Goal: Task Accomplishment & Management: Use online tool/utility

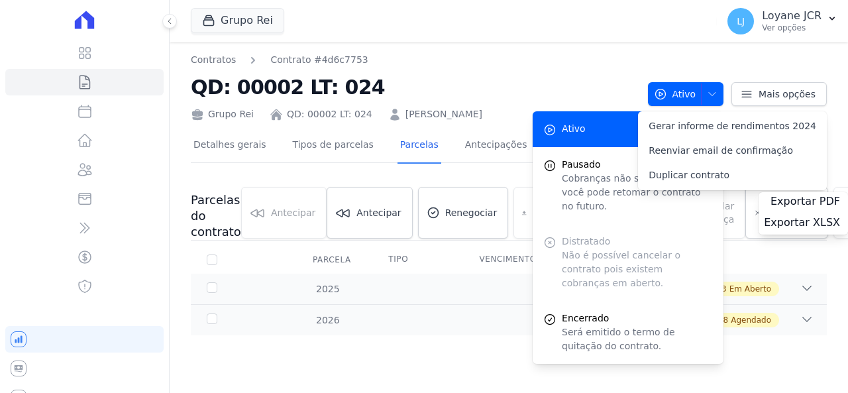
click at [560, 15] on div "Grupo Rei Você possui apenas um empreendimento Aplicar" at bounding box center [451, 21] width 521 height 44
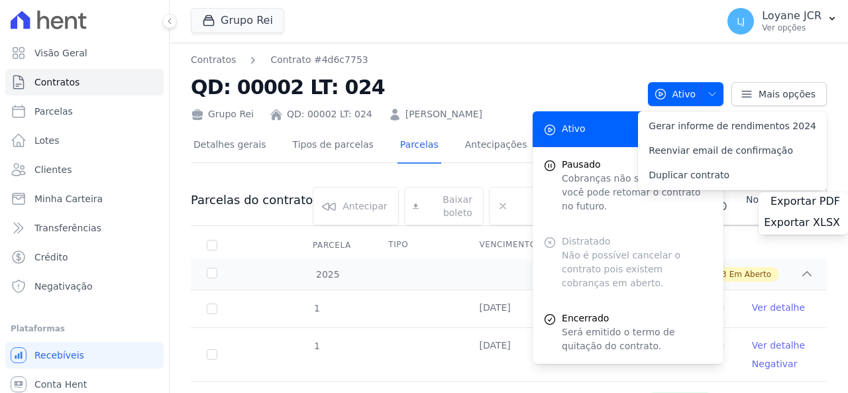
click at [457, 65] on nav "Contratos Contrato #4d6c7753" at bounding box center [414, 60] width 446 height 14
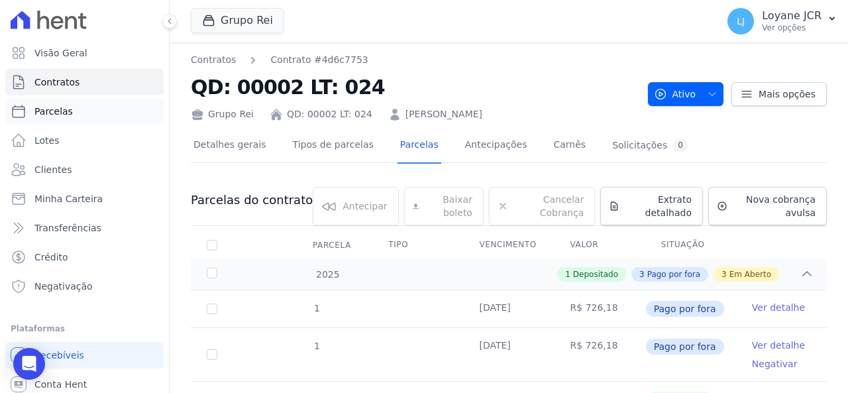
click at [50, 117] on span "Parcelas" at bounding box center [53, 111] width 38 height 13
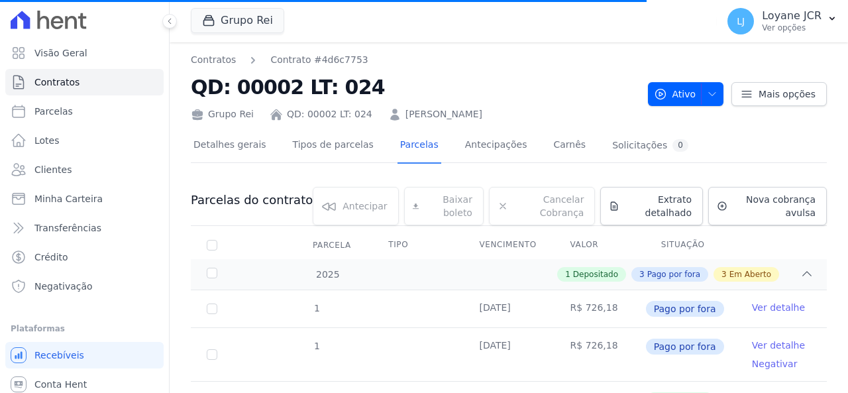
select select
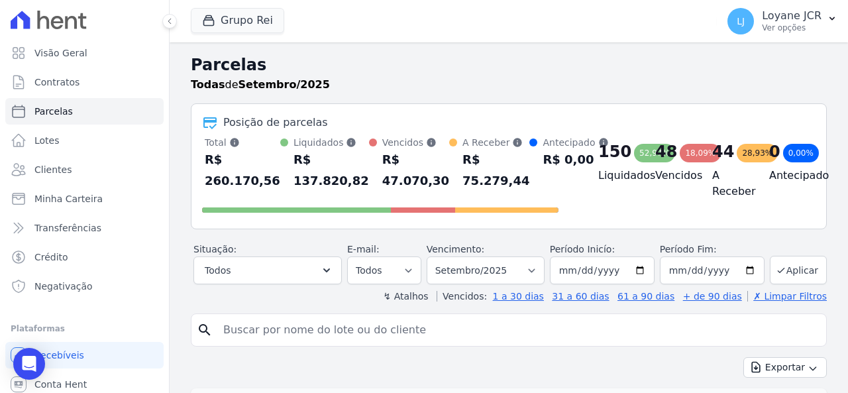
click at [377, 331] on input "search" at bounding box center [517, 330] width 605 height 26
paste input "SUSY HELLEN MARTINS CARRIJO BETEL - SAFRA , Qd. 00010 , Lt. 028 - 21764 25/09/2…"
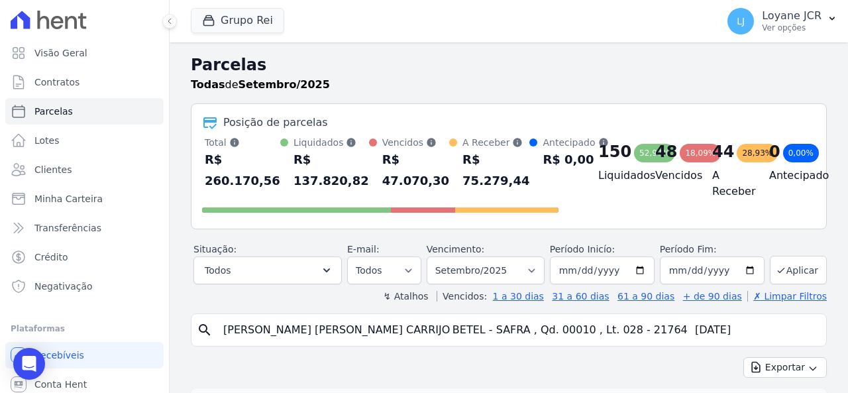
drag, startPoint x: 657, startPoint y: 333, endPoint x: 374, endPoint y: 327, distance: 283.5
click at [374, 327] on input "SUSY HELLEN MARTINS CARRIJO BETEL - SAFRA , Qd. 00010 , Lt. 028 - 21764 25/09/2…" at bounding box center [517, 330] width 605 height 26
type input "[PERSON_NAME] [PERSON_NAME] CARRIJO"
select select
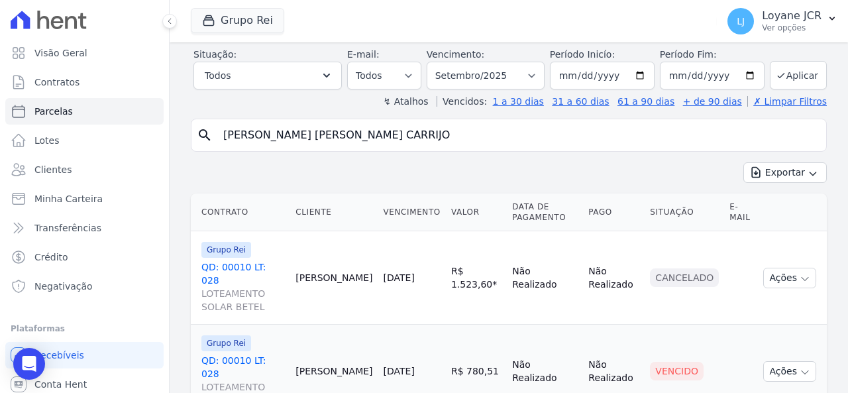
scroll to position [97, 0]
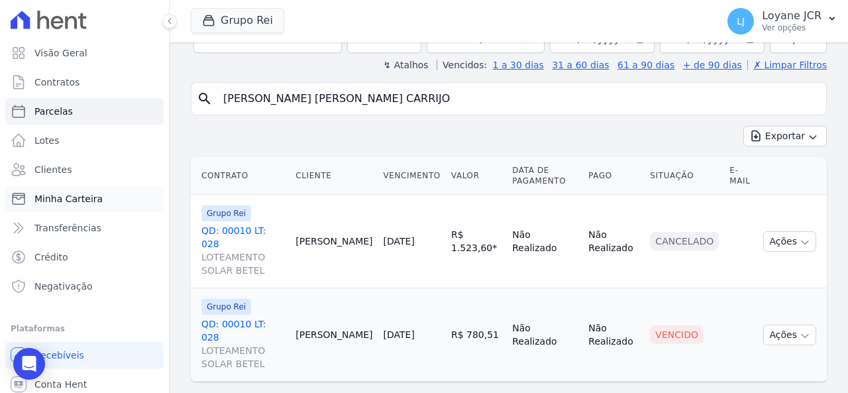
click at [112, 204] on link "Minha Carteira" at bounding box center [84, 198] width 158 height 26
click at [102, 172] on link "Clientes" at bounding box center [84, 169] width 158 height 26
click at [62, 163] on span "Clientes" at bounding box center [52, 169] width 37 height 13
drag, startPoint x: 363, startPoint y: 97, endPoint x: 209, endPoint y: 107, distance: 153.9
click at [209, 107] on div "search SUSY HELLEN MARTINS CARRIJO" at bounding box center [509, 98] width 636 height 33
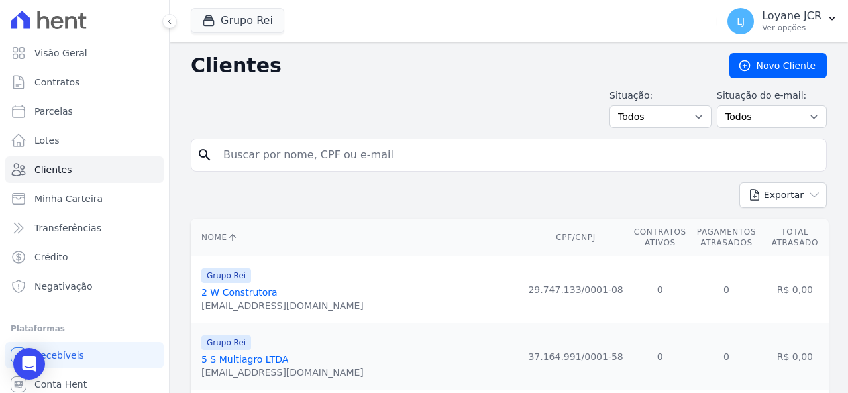
click at [383, 154] on input "search" at bounding box center [517, 155] width 605 height 26
type input "b"
drag, startPoint x: 378, startPoint y: 162, endPoint x: 358, endPoint y: 160, distance: 19.9
click at [358, 160] on input "search" at bounding box center [517, 155] width 605 height 26
paste input "[PERSON_NAME] [PERSON_NAME] CARRIJO"
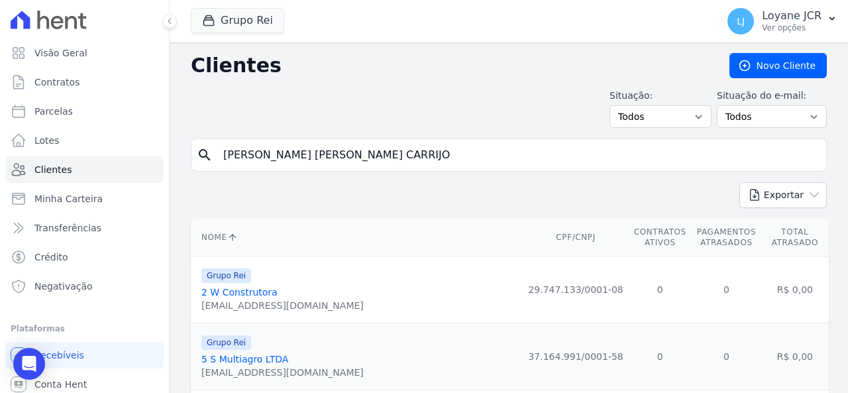
type input "[PERSON_NAME] [PERSON_NAME] CARRIJO"
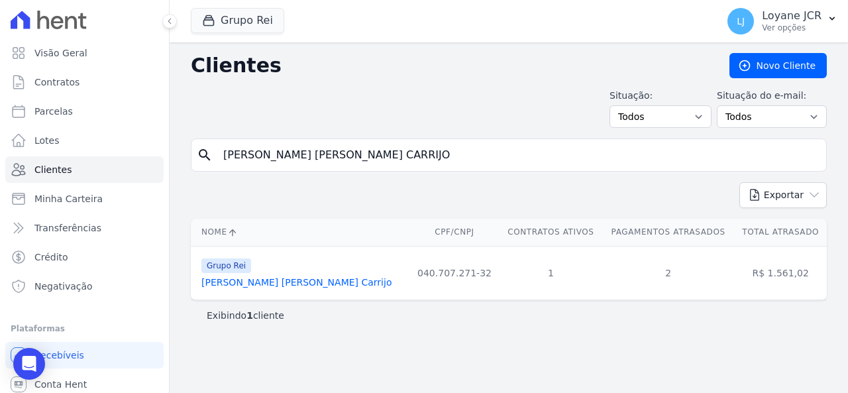
click at [270, 281] on link "Susy Hellen Martins Carrijo" at bounding box center [296, 282] width 190 height 11
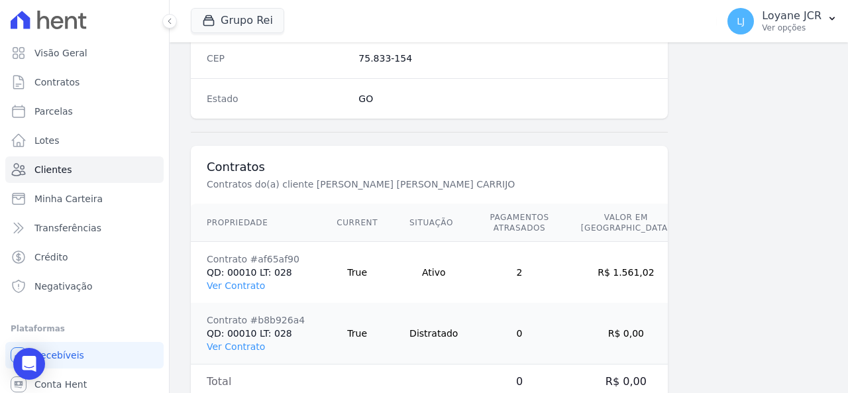
scroll to position [911, 0]
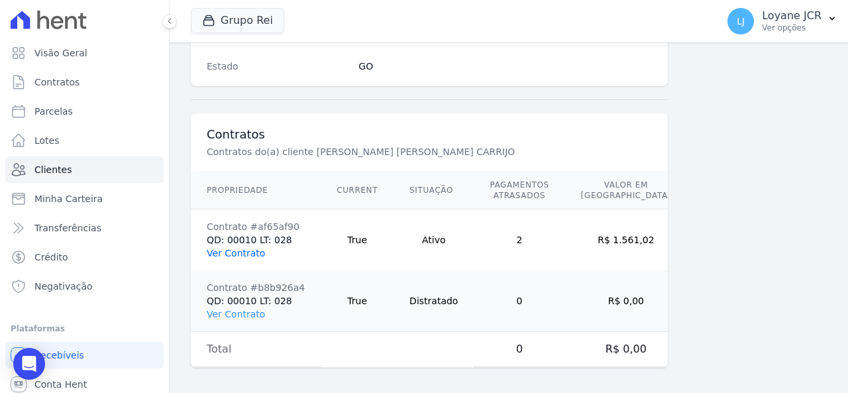
click at [241, 251] on link "Ver Contrato" at bounding box center [236, 253] width 58 height 11
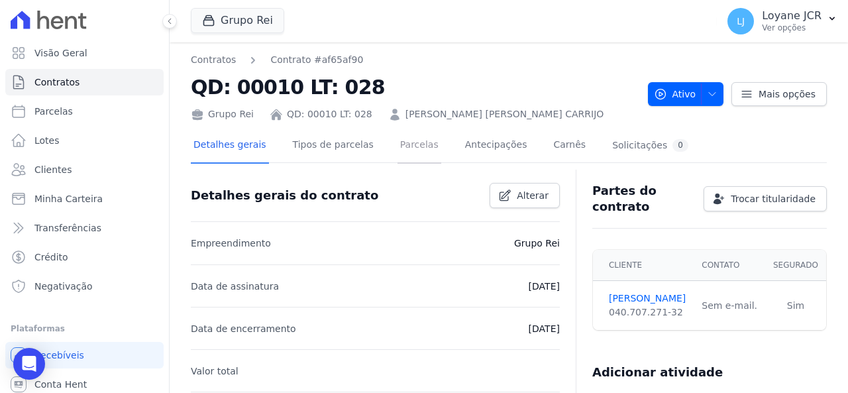
click at [419, 148] on link "Parcelas" at bounding box center [419, 145] width 44 height 35
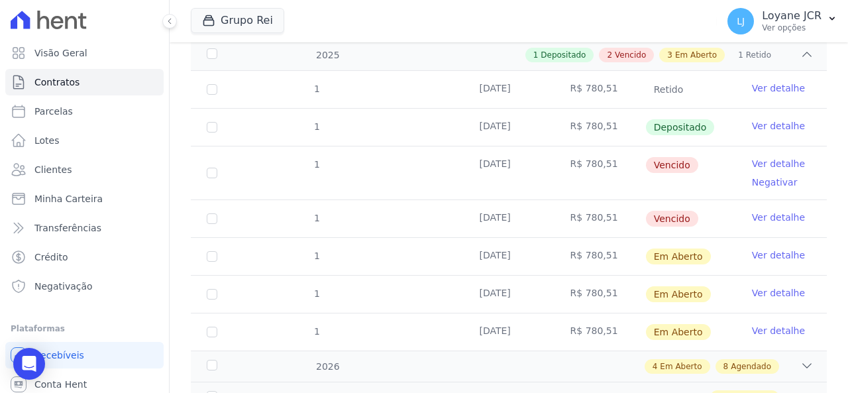
scroll to position [199, 0]
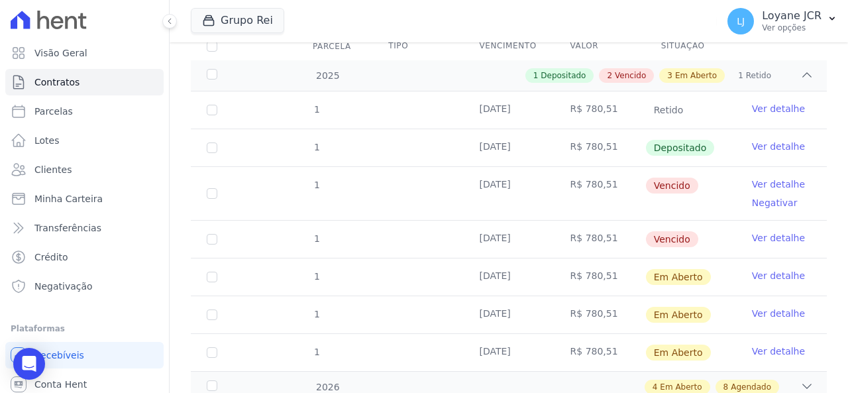
drag, startPoint x: 756, startPoint y: 187, endPoint x: 735, endPoint y: 168, distance: 28.6
click at [736, 168] on td "Ver detalhe Negativar" at bounding box center [781, 193] width 91 height 53
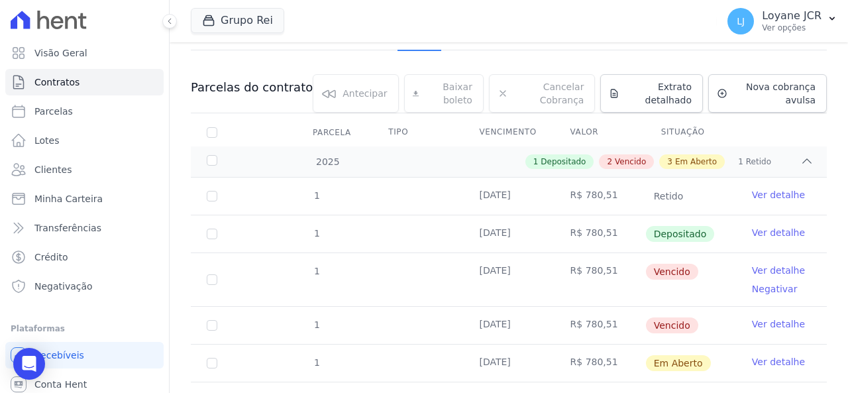
scroll to position [66, 0]
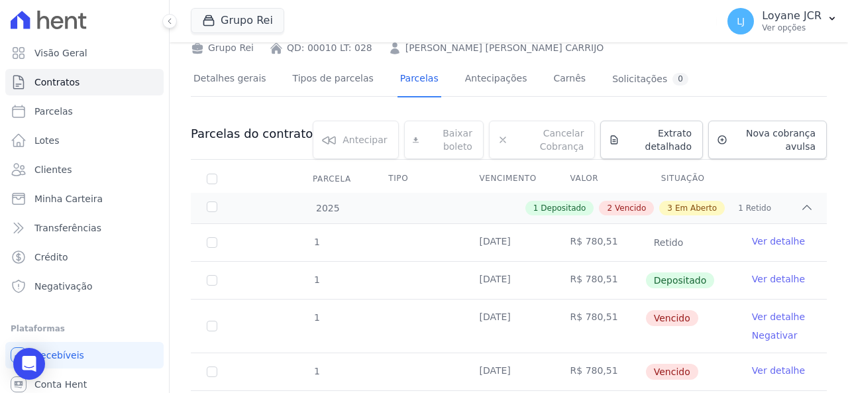
click at [762, 312] on link "Ver detalhe" at bounding box center [778, 316] width 53 height 13
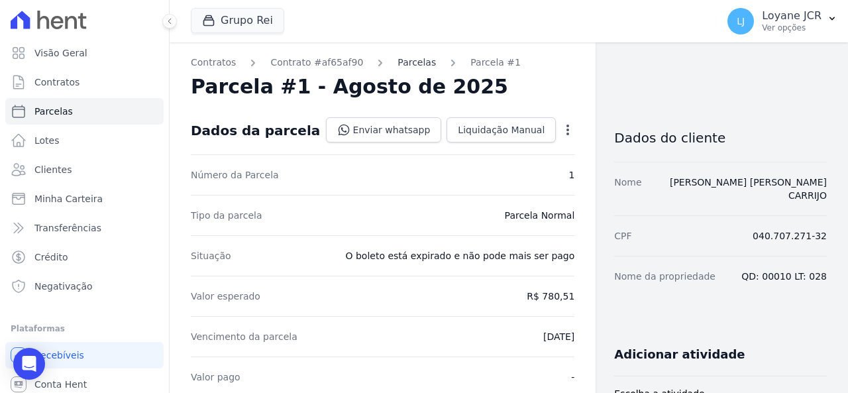
click at [398, 65] on link "Parcelas" at bounding box center [416, 63] width 38 height 14
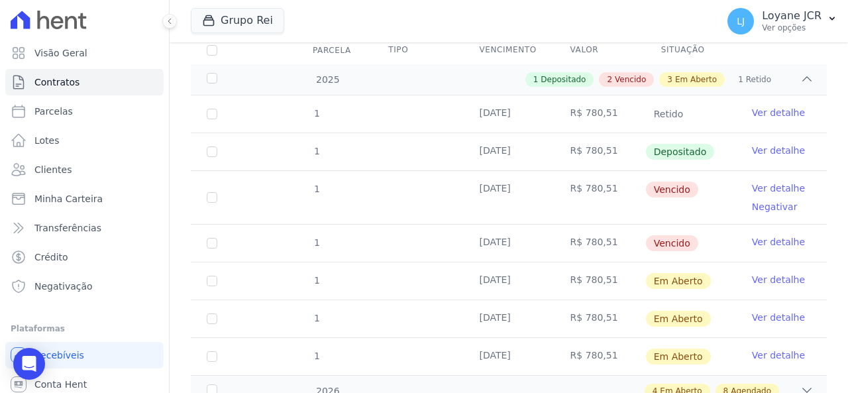
scroll to position [199, 0]
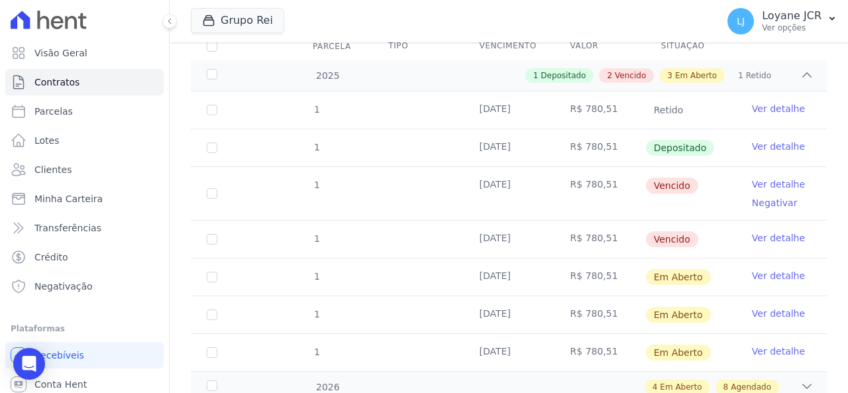
click at [776, 236] on link "Ver detalhe" at bounding box center [778, 237] width 53 height 13
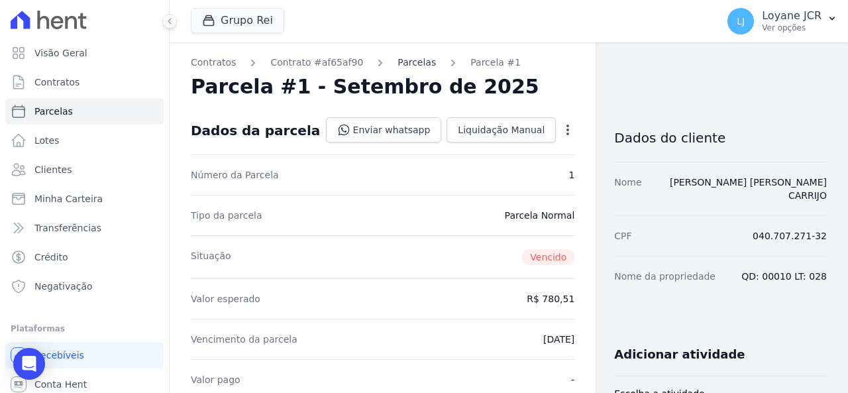
click at [412, 60] on link "Parcelas" at bounding box center [416, 63] width 38 height 14
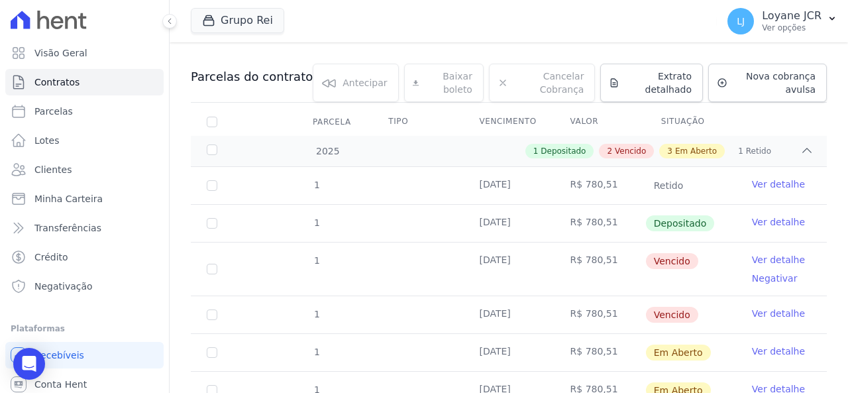
scroll to position [132, 0]
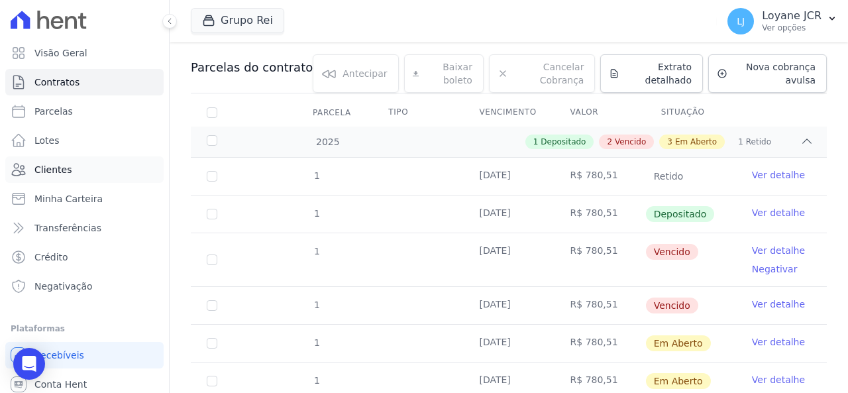
click at [87, 170] on link "Clientes" at bounding box center [84, 169] width 158 height 26
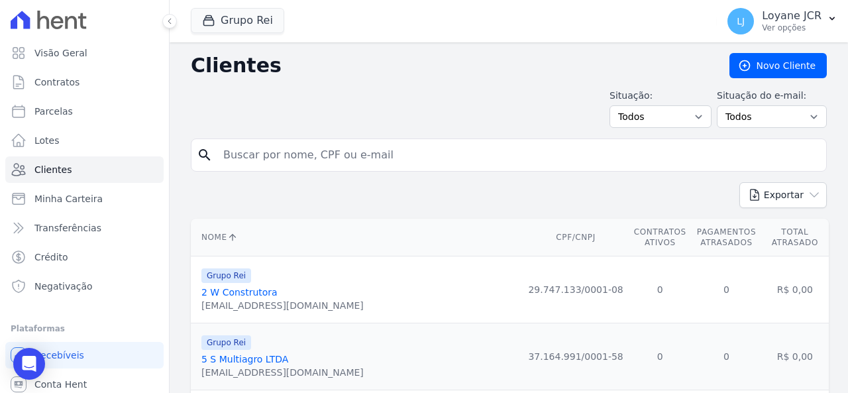
click at [400, 148] on input "search" at bounding box center [517, 155] width 605 height 26
paste input "[PERSON_NAME] [PERSON_NAME] CARRIJO"
type input "[PERSON_NAME] [PERSON_NAME] CARRIJO"
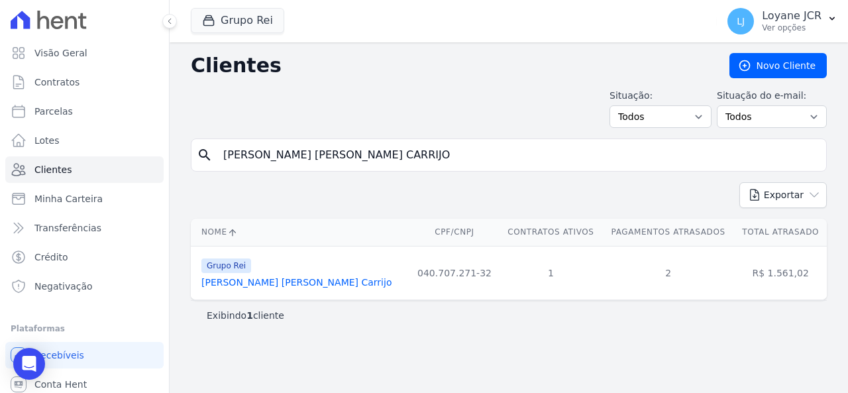
click at [260, 285] on link "Susy Hellen Martins Carrijo" at bounding box center [296, 282] width 190 height 11
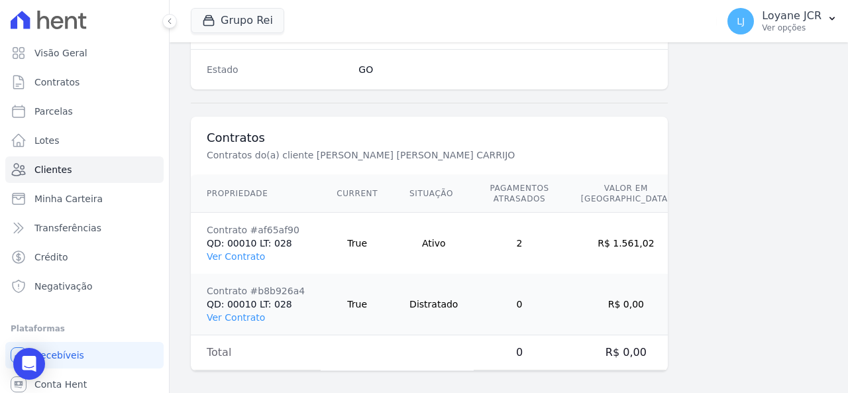
scroll to position [911, 0]
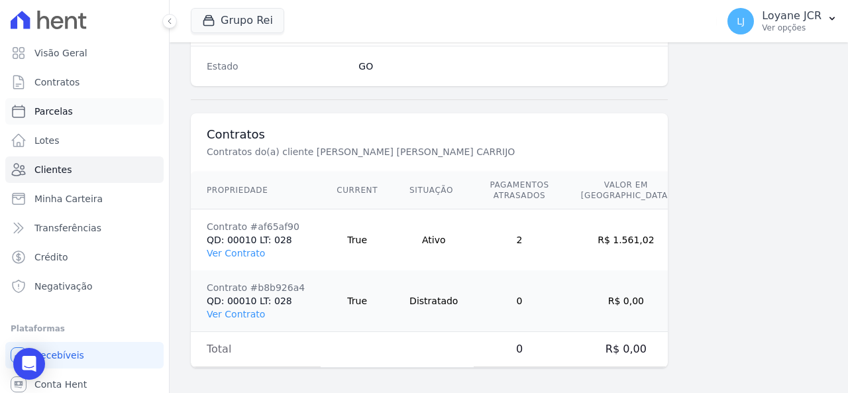
click at [65, 113] on span "Parcelas" at bounding box center [53, 111] width 38 height 13
select select
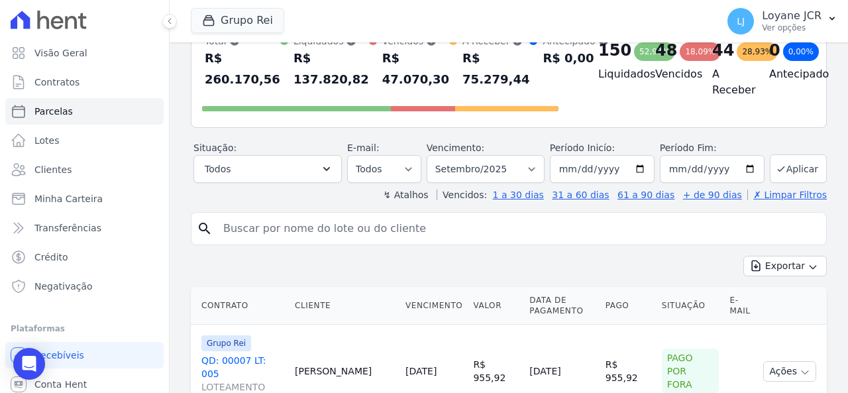
scroll to position [132, 0]
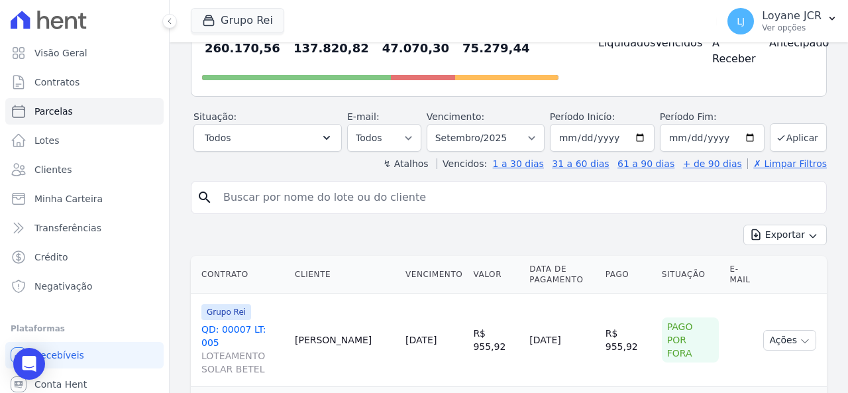
click at [362, 198] on input "search" at bounding box center [517, 197] width 605 height 26
paste input "[PERSON_NAME] [PERSON_NAME] CARRIJO"
type input "[PERSON_NAME] [PERSON_NAME] CARRIJO"
click at [514, 132] on select "Filtrar por período ──────── Todos os meses Janeiro/2020 Fevereiro/2020 Março/2…" at bounding box center [486, 138] width 118 height 28
select select "06/2025"
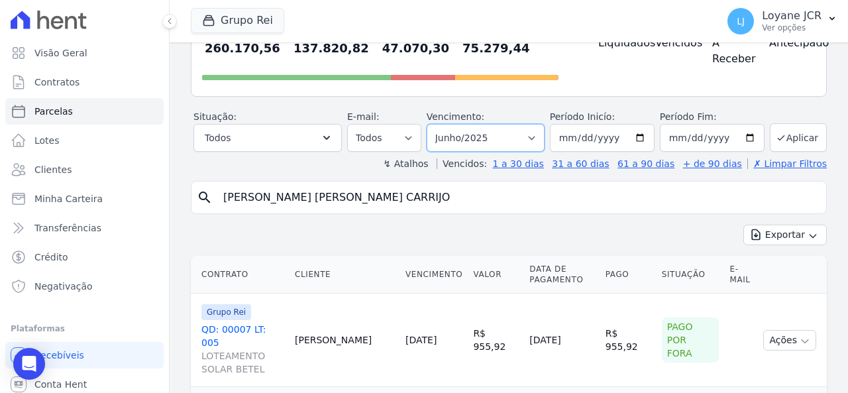
click at [436, 124] on select "Filtrar por período ──────── Todos os meses Janeiro/2020 Fevereiro/2020 Março/2…" at bounding box center [486, 138] width 118 height 28
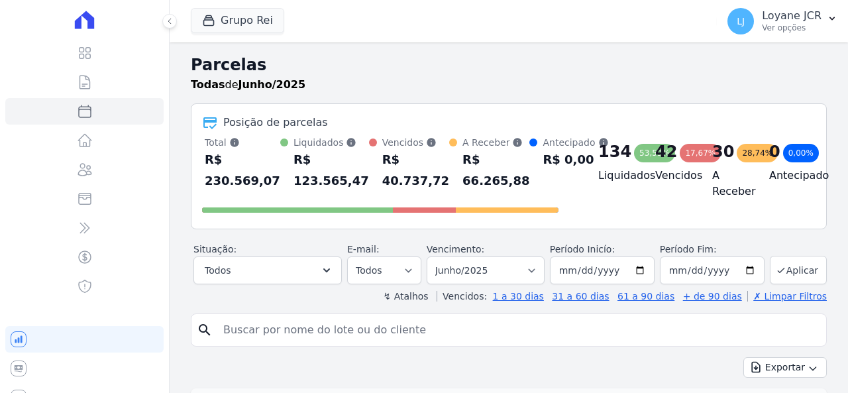
select select
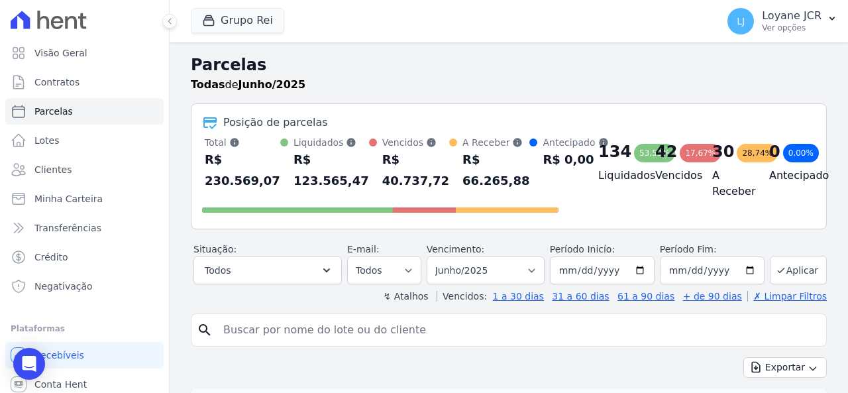
drag, startPoint x: 0, startPoint y: 0, endPoint x: 430, endPoint y: 243, distance: 494.4
click at [430, 243] on header "Parcelas Todas de Junho/2025 Posição de parcelas Total Soma das parcelas pagas,…" at bounding box center [509, 178] width 636 height 250
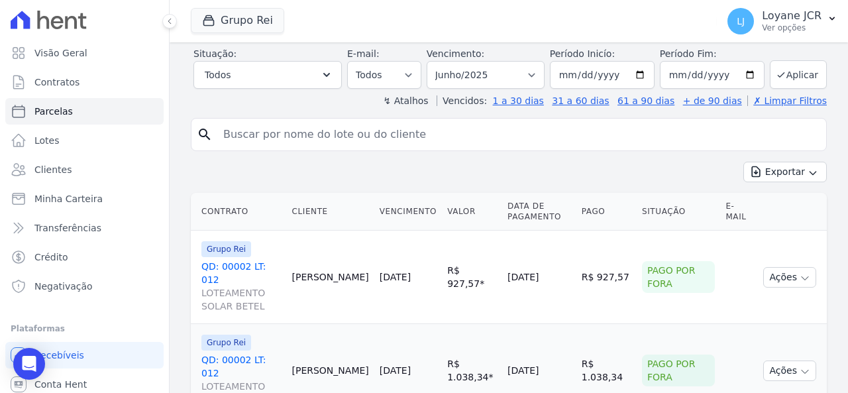
scroll to position [199, 0]
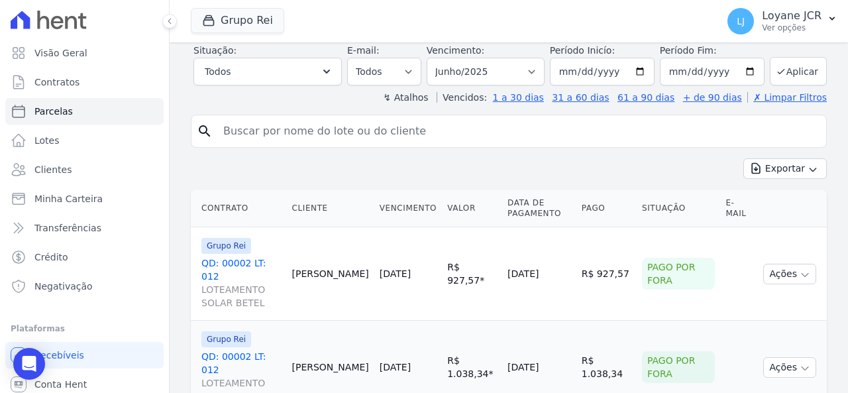
click at [470, 144] on input "search" at bounding box center [517, 131] width 605 height 26
paste input "[PERSON_NAME] [PERSON_NAME] CARRIJO"
type input "[PERSON_NAME] [PERSON_NAME] CARRIJO"
click at [794, 84] on button "Aplicar" at bounding box center [798, 71] width 57 height 28
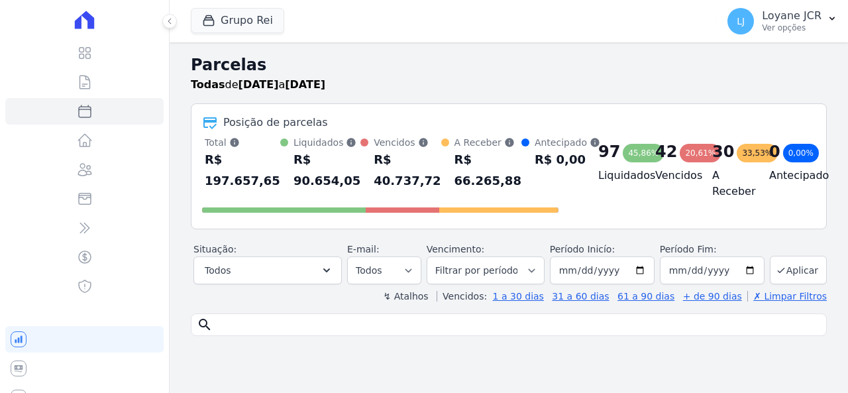
select select
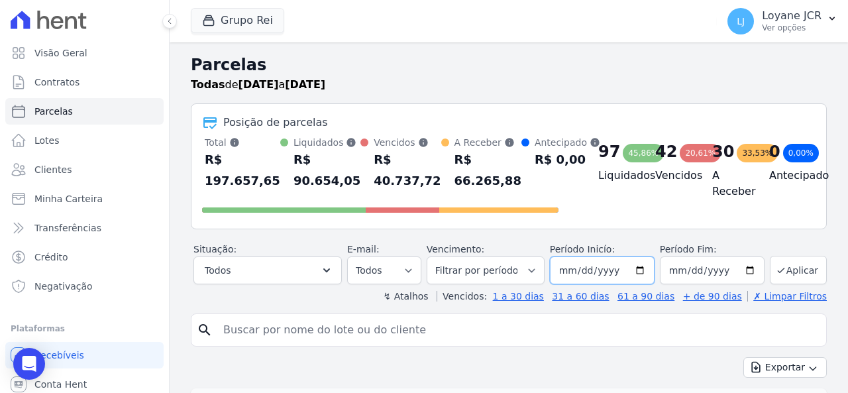
click at [569, 279] on input "2025-06-01" at bounding box center [602, 270] width 105 height 28
click at [633, 266] on input "2025-06-01" at bounding box center [602, 270] width 105 height 28
type input "2025-08-01"
click at [742, 268] on input "2025-06-30" at bounding box center [712, 270] width 105 height 28
type input "2025-08-30"
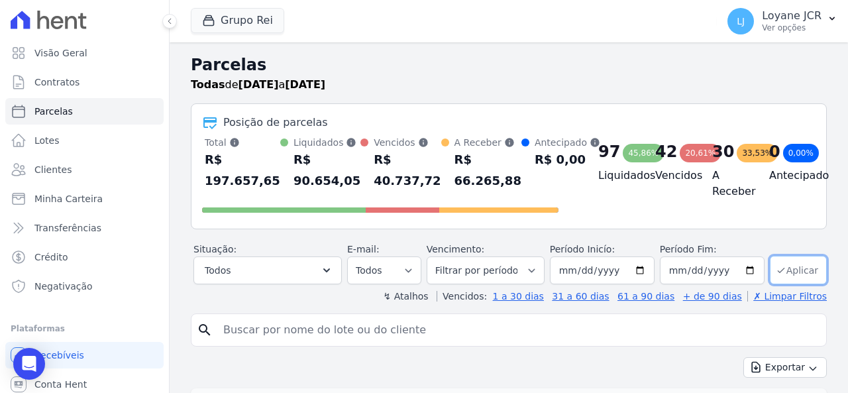
click at [782, 267] on button "Aplicar" at bounding box center [798, 270] width 57 height 28
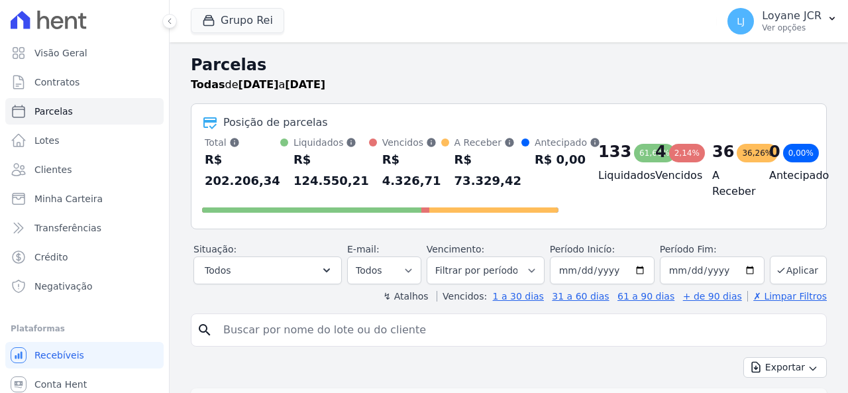
select select
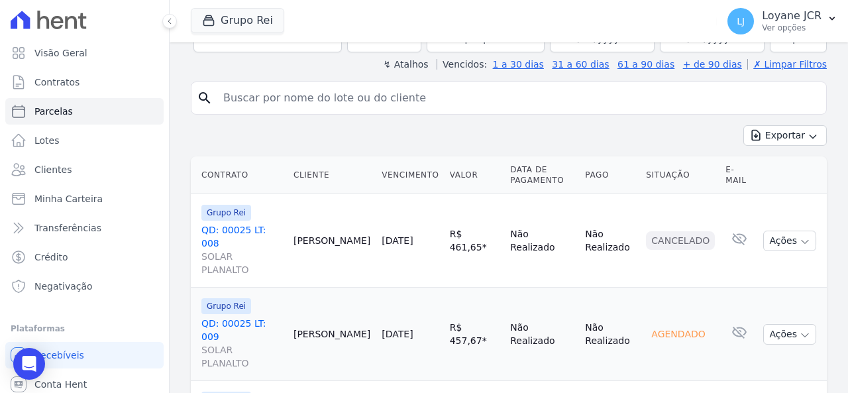
scroll to position [132, 0]
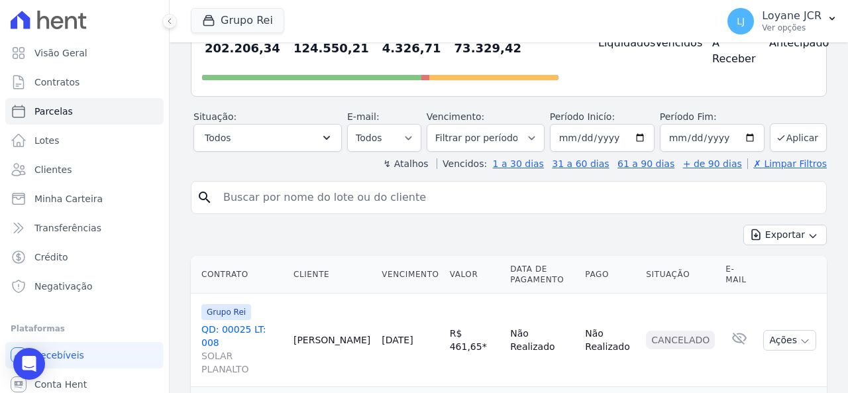
click at [497, 189] on input "search" at bounding box center [517, 197] width 605 height 26
paste input "[PERSON_NAME] [PERSON_NAME] CARRIJO"
type input "[PERSON_NAME] [PERSON_NAME] CARRIJO"
click at [789, 132] on button "Aplicar" at bounding box center [798, 137] width 57 height 28
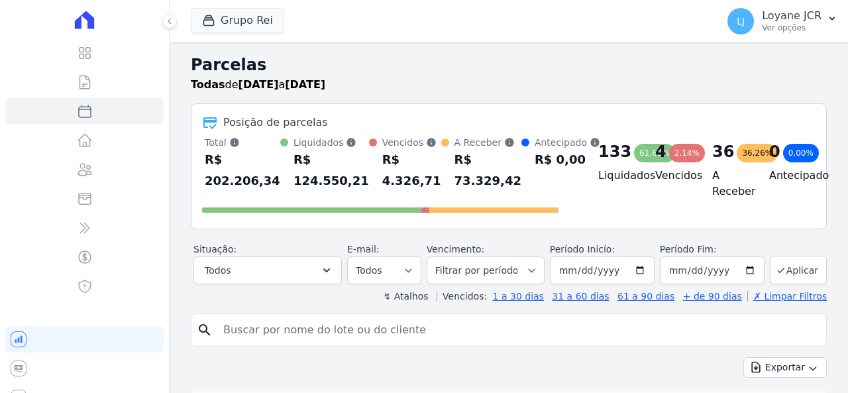
select select
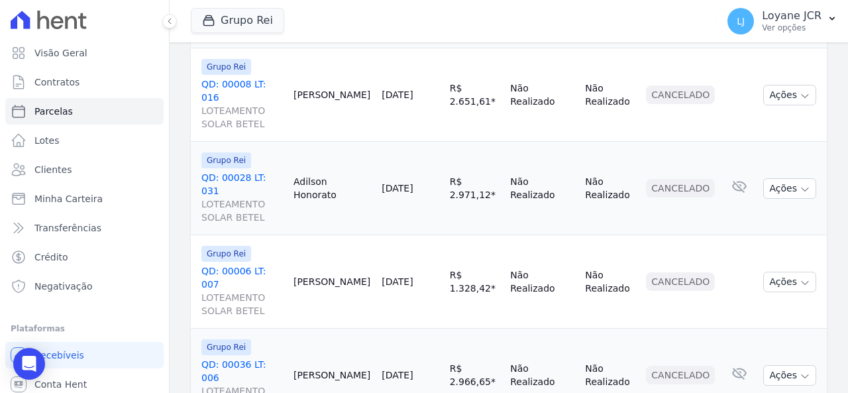
scroll to position [2059, 0]
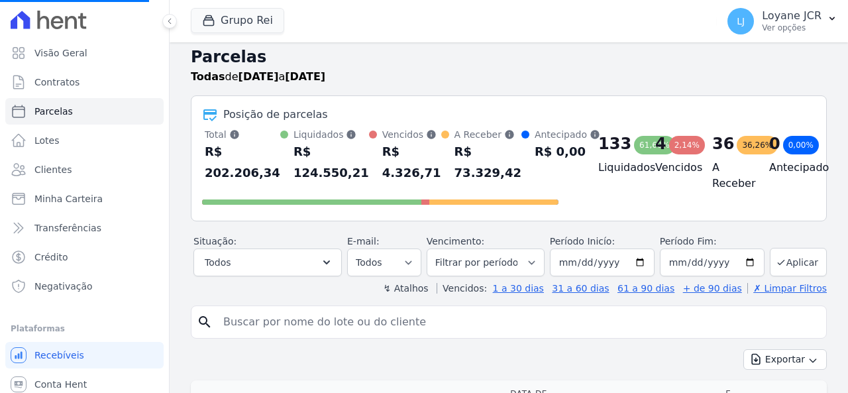
scroll to position [0, 0]
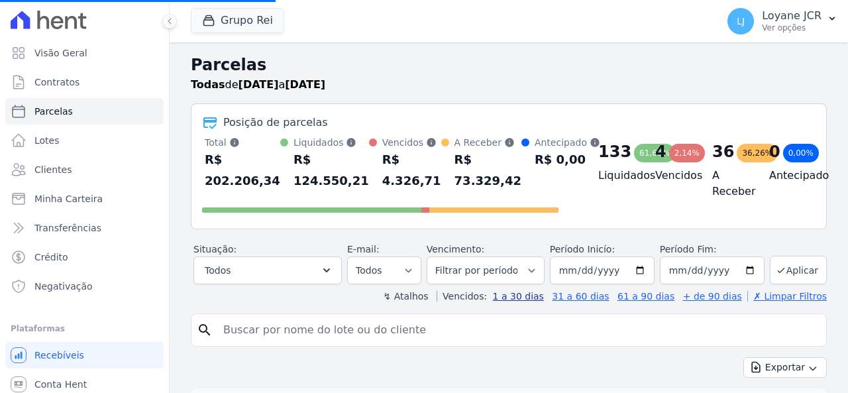
select select
click at [489, 337] on input "search" at bounding box center [517, 330] width 605 height 26
paste input "[PERSON_NAME] [PERSON_NAME] CARRIJO"
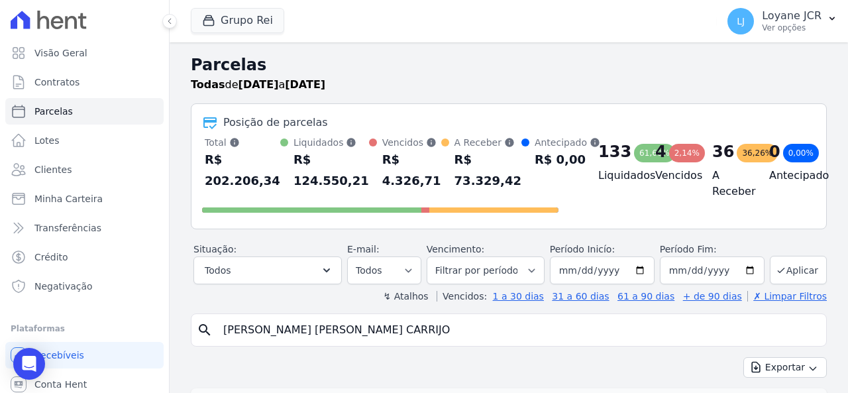
type input "[PERSON_NAME] [PERSON_NAME] CARRIJO"
select select
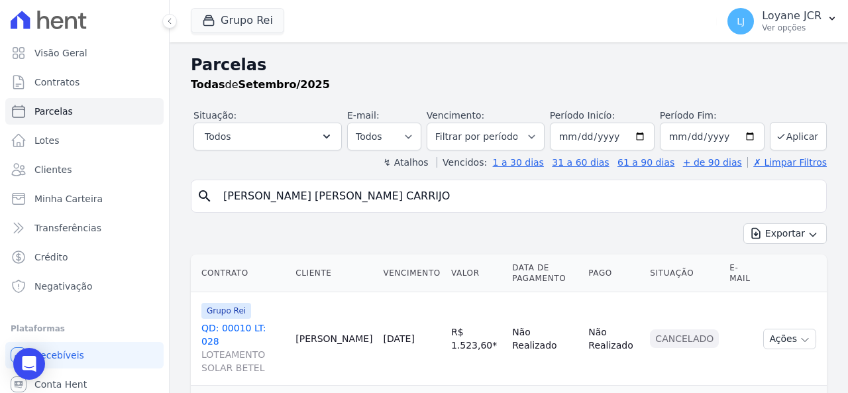
scroll to position [97, 0]
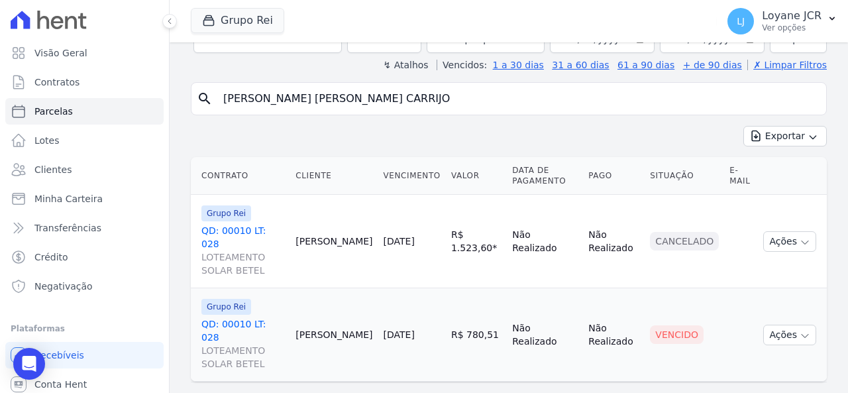
click at [277, 91] on input "[PERSON_NAME] [PERSON_NAME] CARRIJO" at bounding box center [517, 98] width 605 height 26
click at [527, 305] on td "Não Realizado" at bounding box center [545, 334] width 76 height 93
click at [763, 325] on button "Ações" at bounding box center [789, 335] width 53 height 21
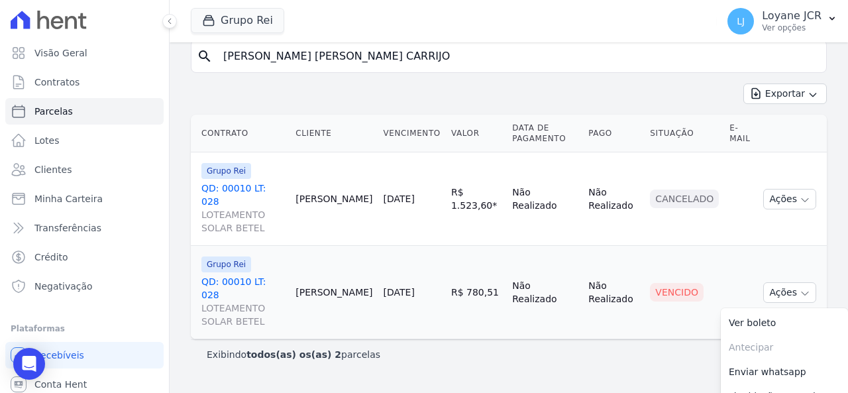
scroll to position [160, 0]
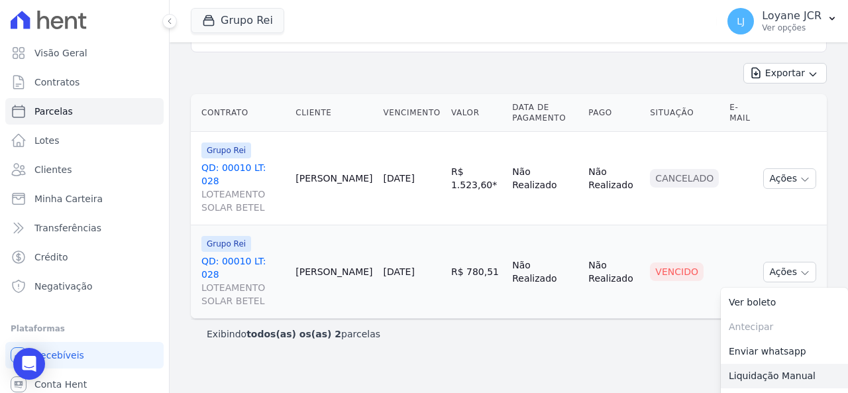
click at [749, 364] on link "Liquidação Manual" at bounding box center [784, 376] width 127 height 25
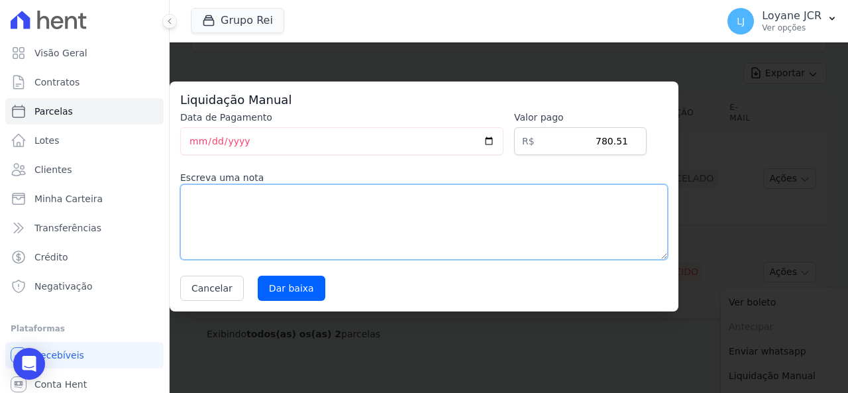
click at [489, 218] on textarea at bounding box center [423, 222] width 487 height 76
type textarea "e"
type textarea "ENCAMINHADO PARA A ACESSORIA"
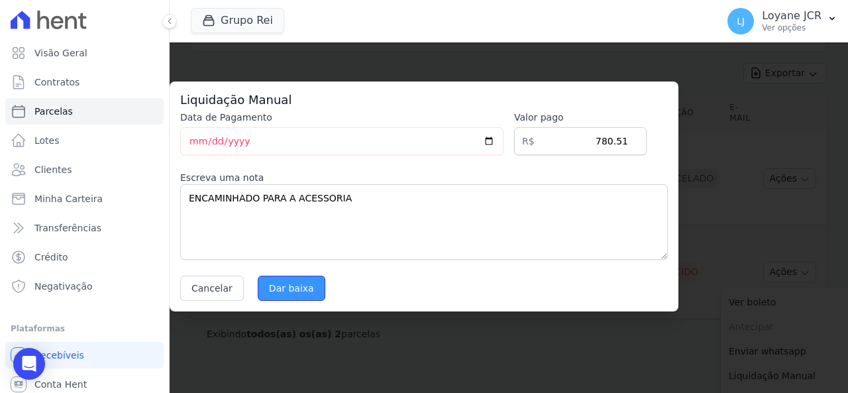
click at [277, 283] on input "Dar baixa" at bounding box center [292, 288] width 68 height 25
select select
